Goal: Task Accomplishment & Management: Use online tool/utility

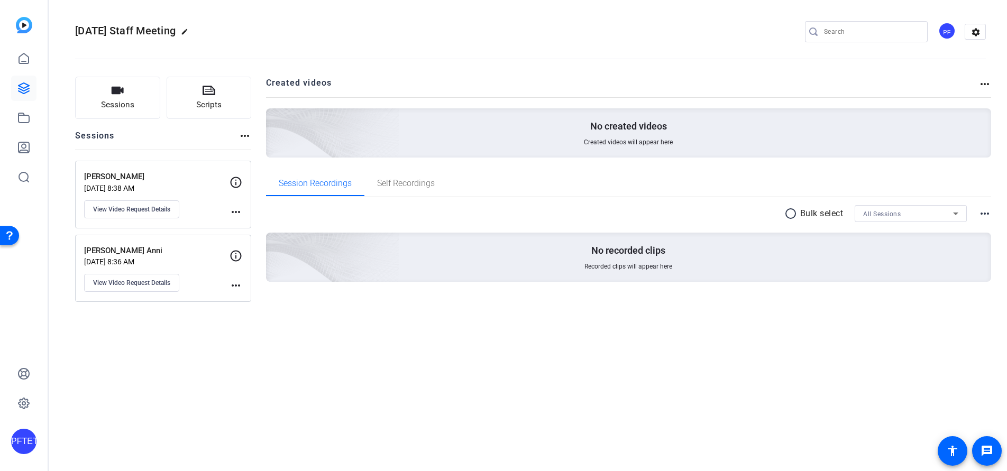
click at [26, 449] on div "PFTETOAI" at bounding box center [23, 441] width 25 height 25
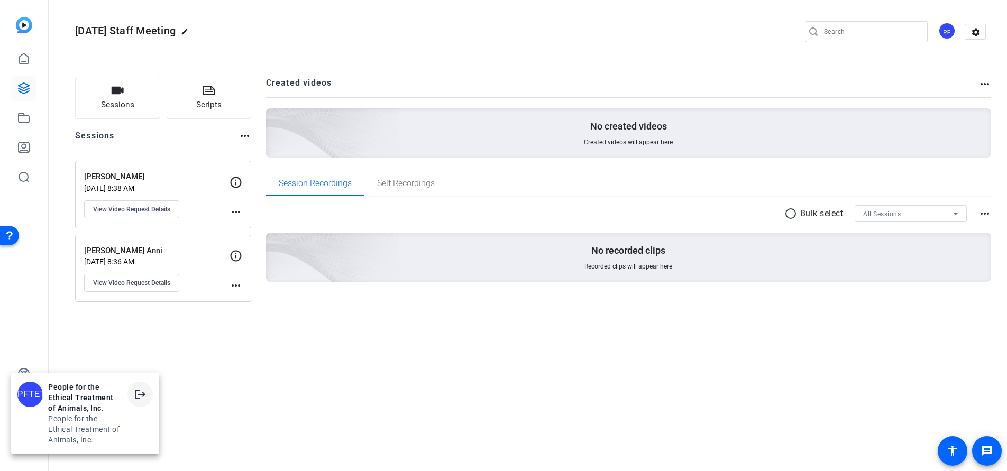
click at [134, 391] on mat-icon "logout" at bounding box center [140, 394] width 13 height 13
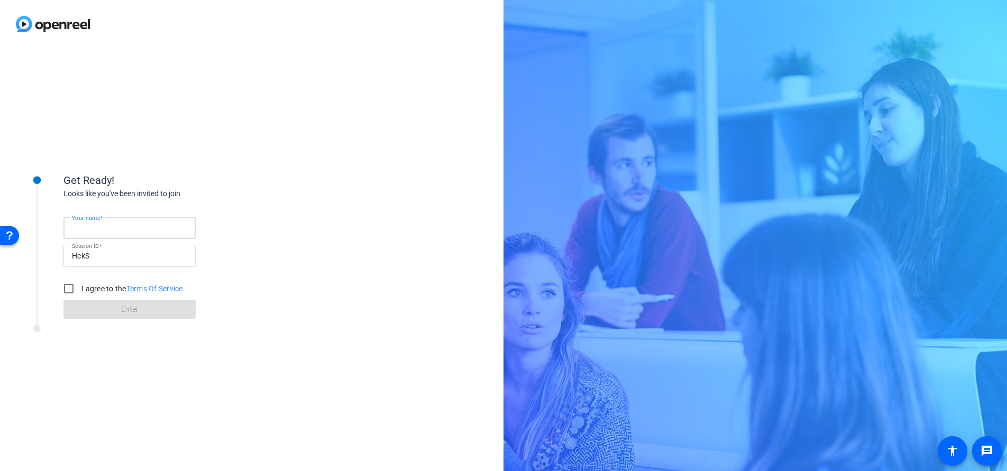
click at [141, 223] on input "Your name" at bounding box center [129, 228] width 115 height 13
type input "[PERSON_NAME]"
click at [68, 288] on input "I agree to the Terms Of Service" at bounding box center [68, 288] width 21 height 21
checkbox input "true"
click at [131, 305] on span "Enter" at bounding box center [129, 309] width 17 height 11
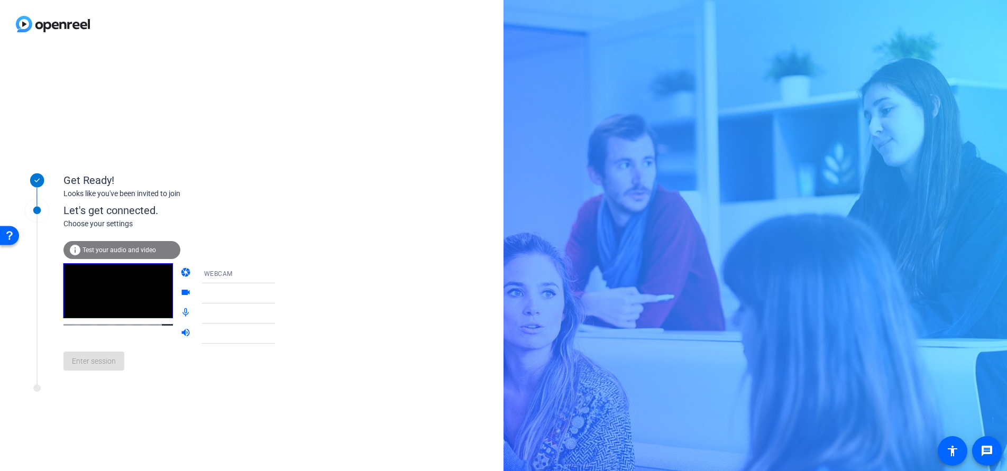
click at [248, 278] on div "WEBCAM" at bounding box center [243, 273] width 79 height 13
click at [320, 229] on div at bounding box center [503, 235] width 1007 height 471
click at [250, 275] on div "WEBCAM" at bounding box center [243, 273] width 79 height 13
drag, startPoint x: 319, startPoint y: 284, endPoint x: 312, endPoint y: 289, distance: 8.7
click at [320, 284] on div at bounding box center [503, 235] width 1007 height 471
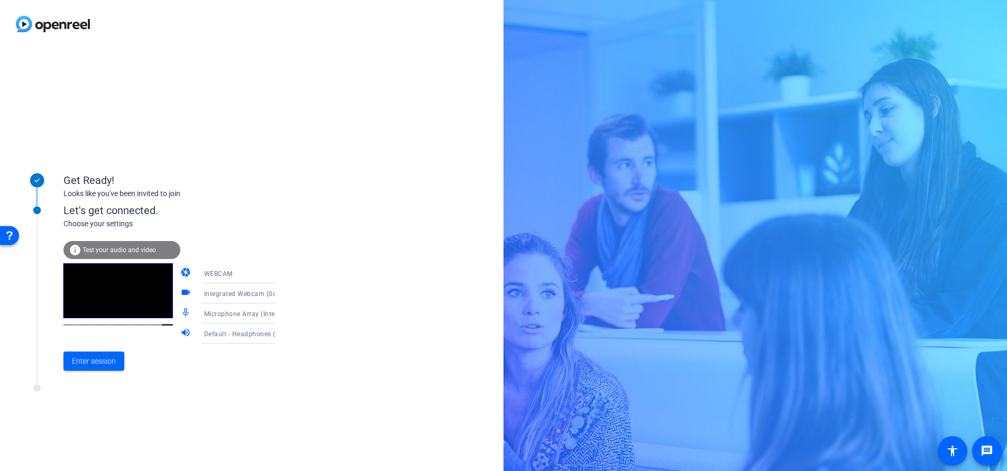
click at [279, 295] on icon at bounding box center [285, 293] width 13 height 13
click at [263, 314] on span "Integrated Webcam (0c45:6730)" at bounding box center [230, 320] width 82 height 25
click at [279, 293] on icon at bounding box center [285, 293] width 13 height 13
click at [229, 325] on span "Integrated Webcam (0c45:6730)" at bounding box center [230, 320] width 82 height 25
click at [279, 330] on icon at bounding box center [285, 333] width 13 height 13
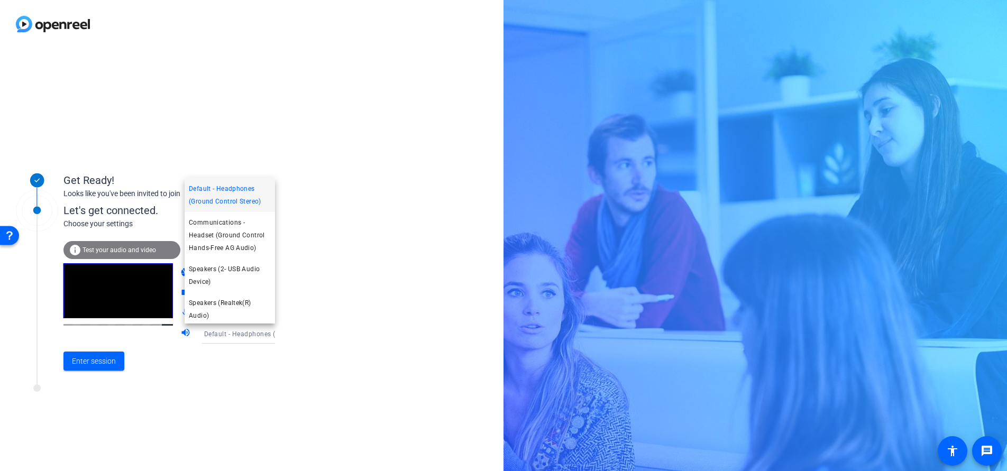
click at [336, 374] on div at bounding box center [503, 235] width 1007 height 471
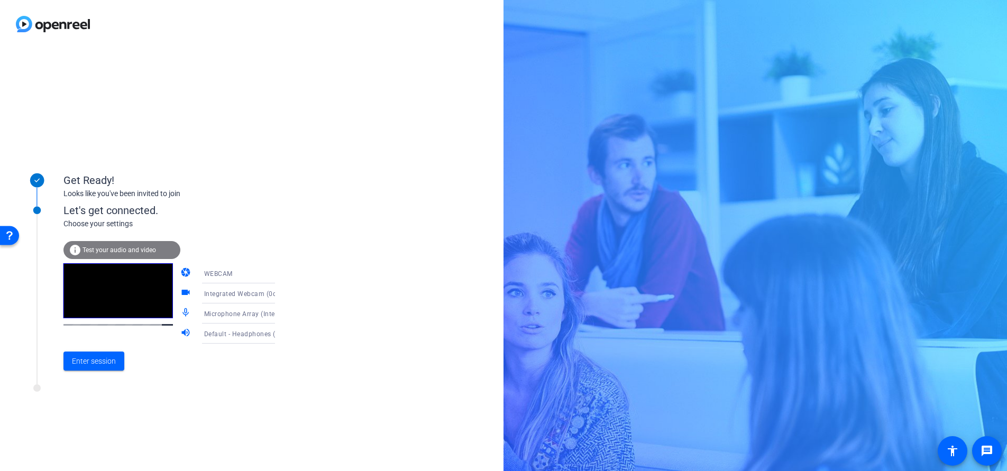
click at [283, 313] on icon at bounding box center [285, 313] width 5 height 3
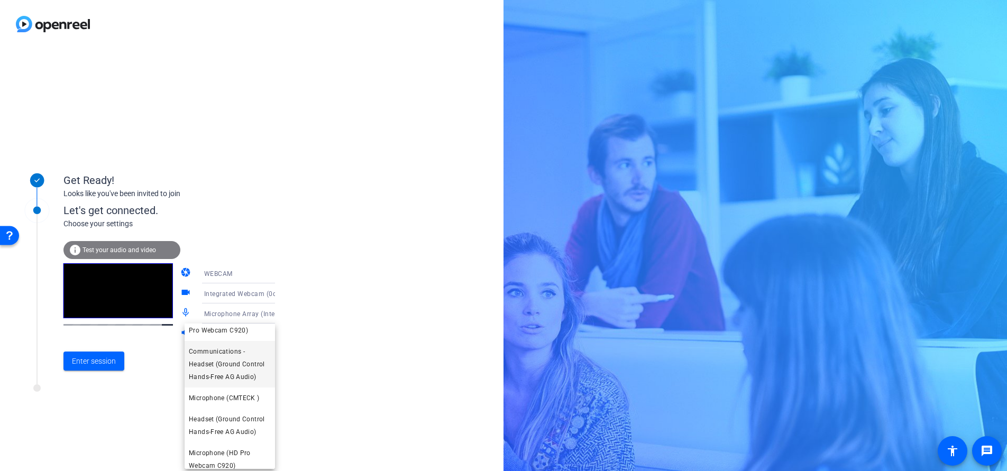
scroll to position [70, 0]
click at [243, 393] on span "Microphone (CMTECK )" at bounding box center [224, 390] width 71 height 13
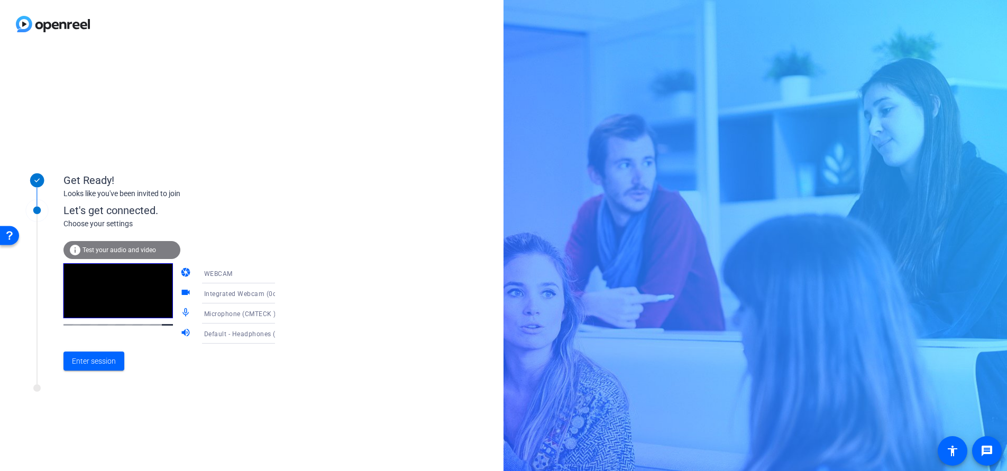
click at [253, 274] on div "WEBCAM" at bounding box center [243, 273] width 79 height 13
click at [243, 314] on mat-option "DESKTOP" at bounding box center [230, 315] width 90 height 21
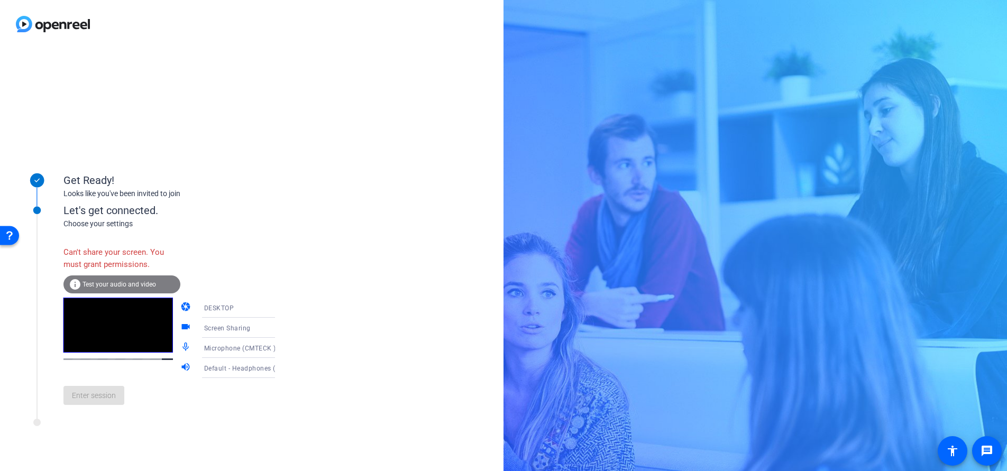
click at [233, 306] on div "DESKTOP" at bounding box center [243, 307] width 79 height 13
click at [224, 327] on mat-option "WEBCAM" at bounding box center [230, 328] width 90 height 21
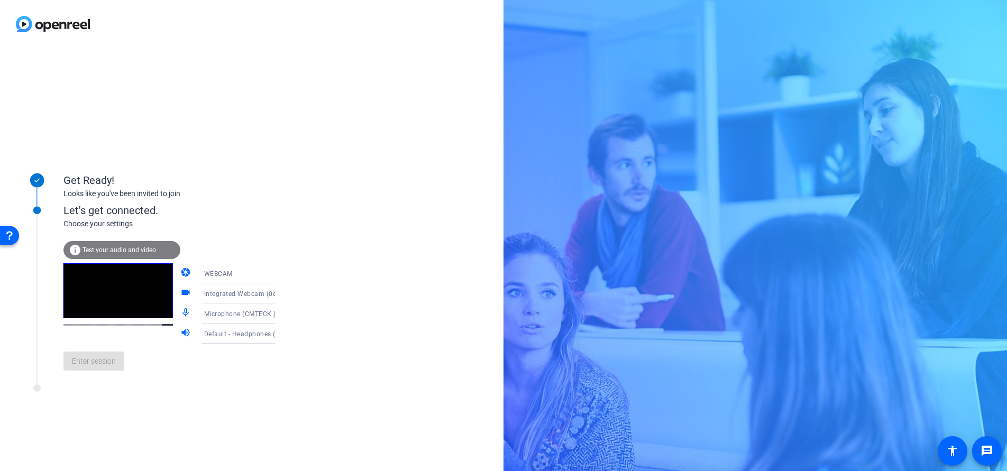
click at [249, 298] on div "Integrated Webcam (0c45:6730)" at bounding box center [243, 293] width 79 height 13
click at [234, 320] on span "Integrated Webcam (0c45:6730)" at bounding box center [230, 320] width 82 height 25
click at [102, 361] on span "Enter session" at bounding box center [94, 361] width 44 height 11
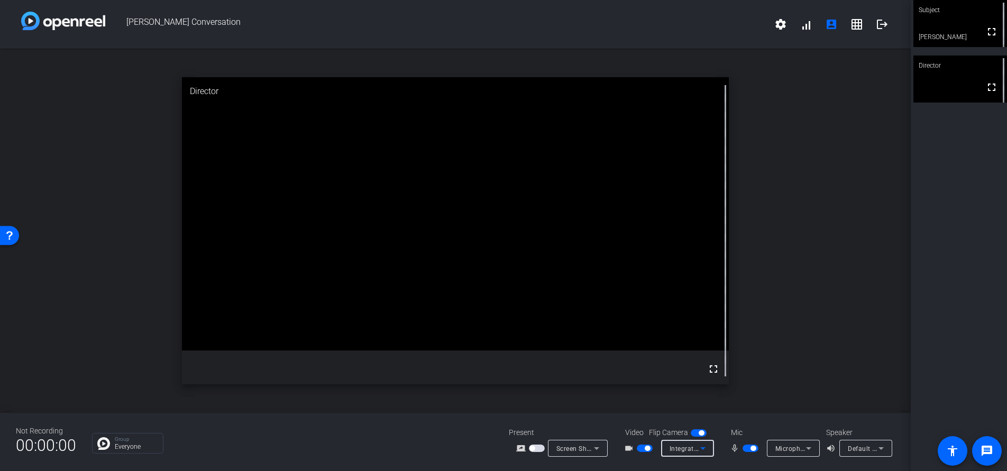
click at [702, 444] on icon at bounding box center [702, 448] width 13 height 13
click at [793, 422] on div at bounding box center [503, 235] width 1007 height 471
click at [798, 442] on div "Microphone Array (Intel® Smart Sound Technology for Digital Microphones)" at bounding box center [790, 448] width 31 height 13
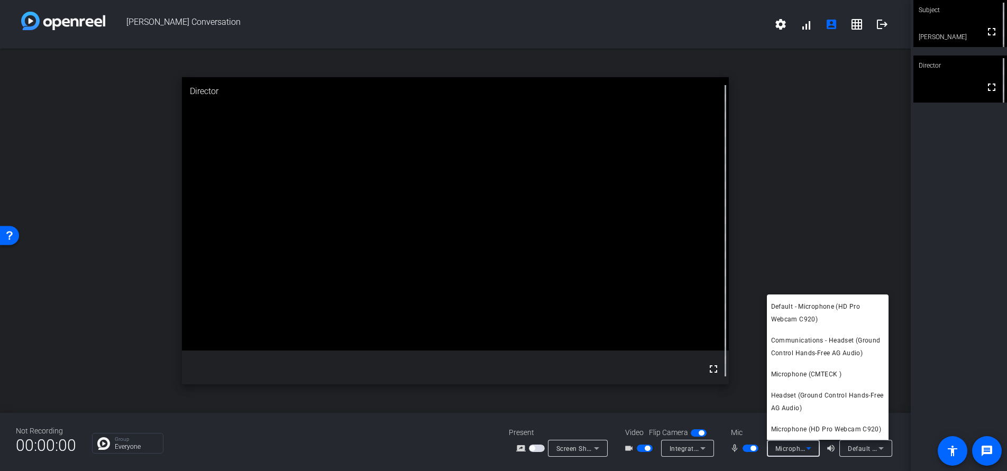
scroll to position [58, 0]
click at [832, 368] on span "Microphone (CMTECK )" at bounding box center [806, 374] width 71 height 13
